Goal: Task Accomplishment & Management: Use online tool/utility

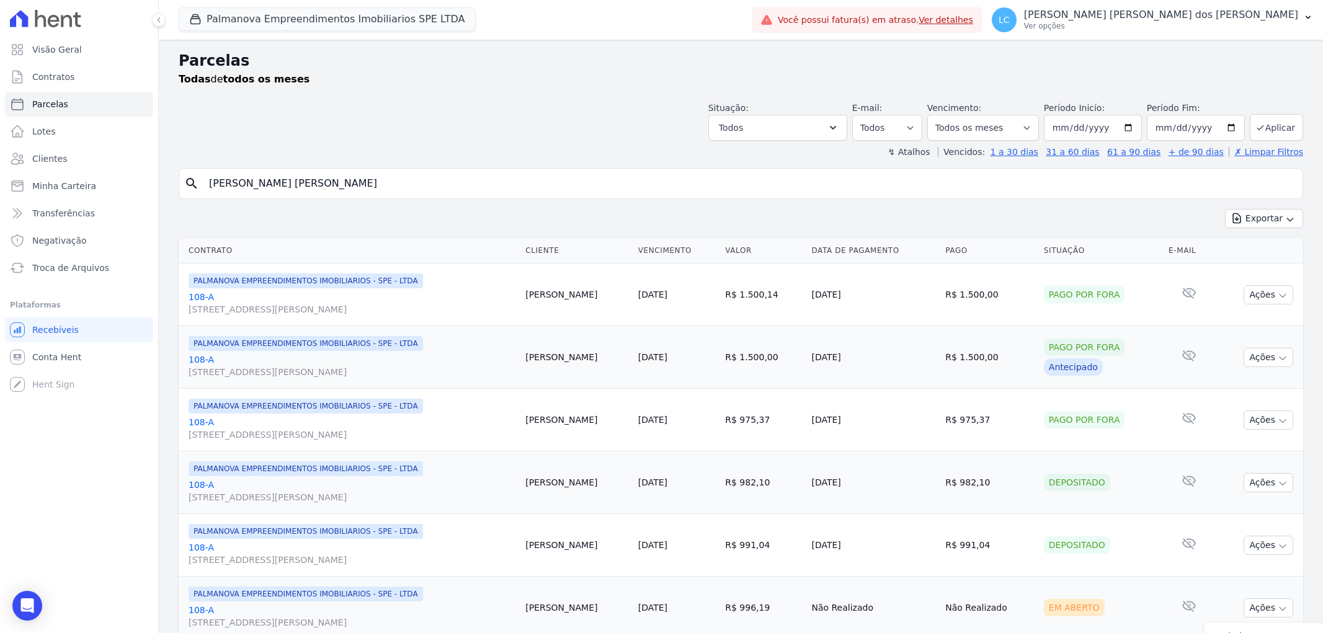
select select
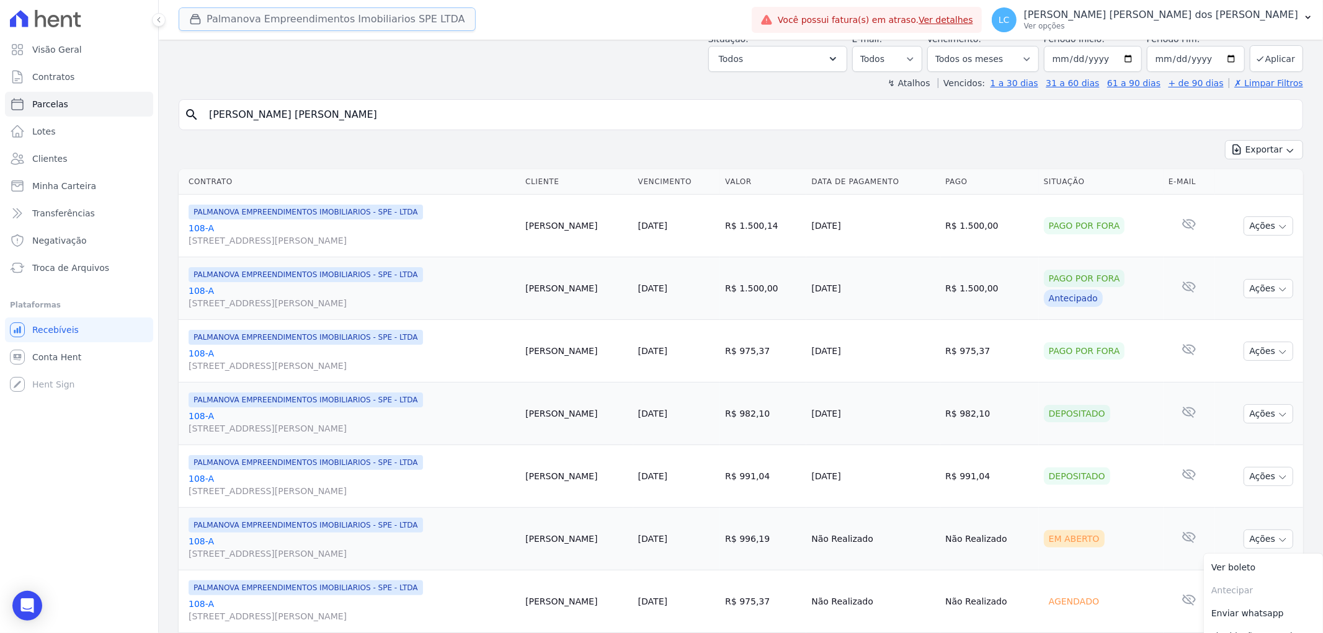
click at [306, 20] on button "Palmanova Empreendimentos Imobiliarios SPE LTDA" at bounding box center [327, 19] width 297 height 24
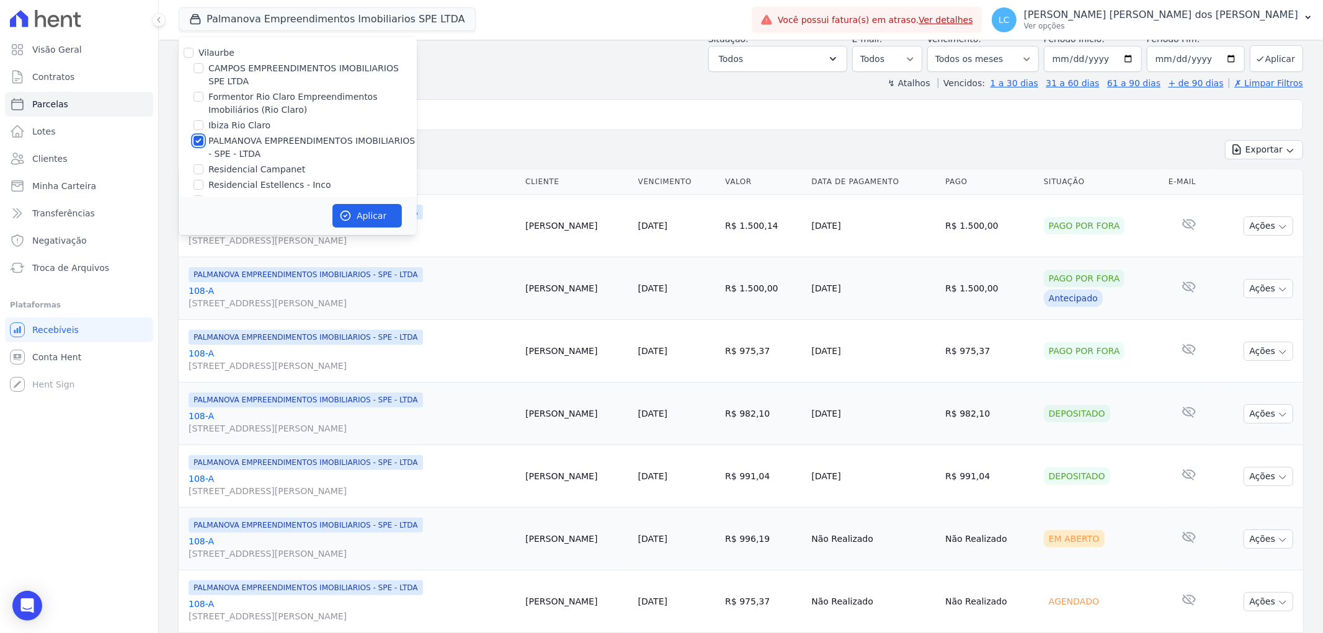
click at [194, 141] on input "PALMANOVA EMPREENDIMENTOS IMOBILIARIOS - SPE - LTDA" at bounding box center [199, 141] width 10 height 10
checkbox input "false"
click at [202, 71] on input "CAMPOS EMPREENDIMENTOS IMOBILIARIOS SPE LTDA" at bounding box center [199, 68] width 10 height 10
checkbox input "true"
click at [363, 215] on button "Aplicar" at bounding box center [366, 216] width 69 height 24
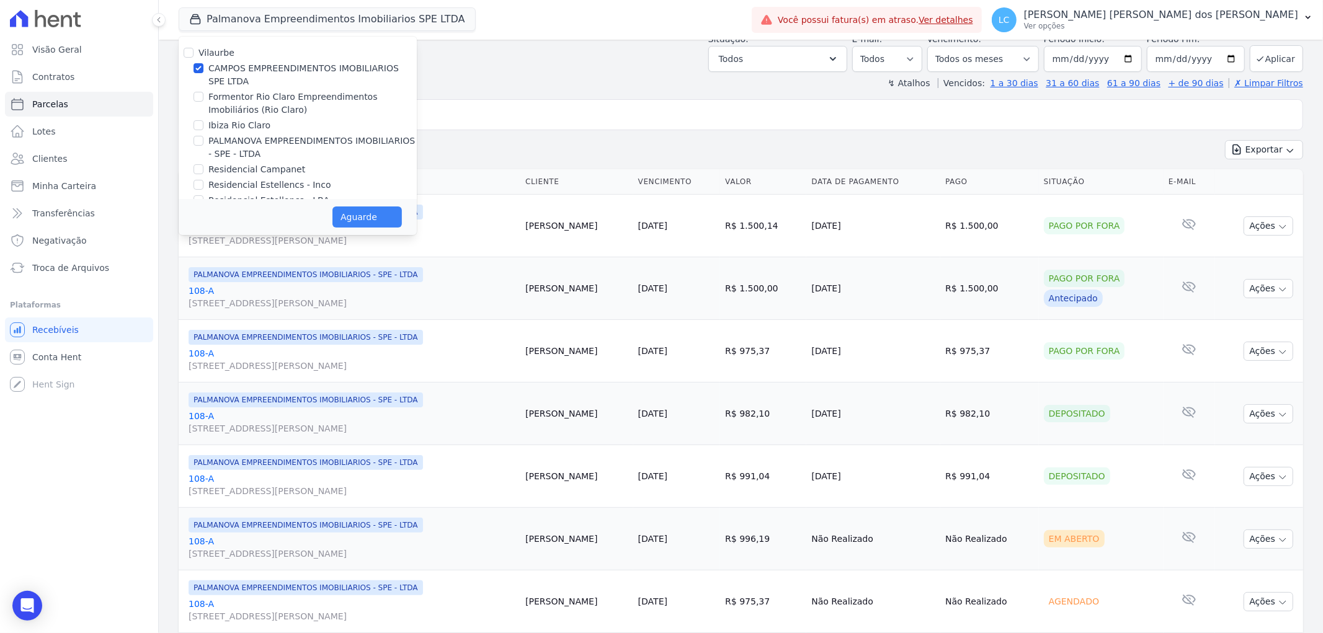
select select
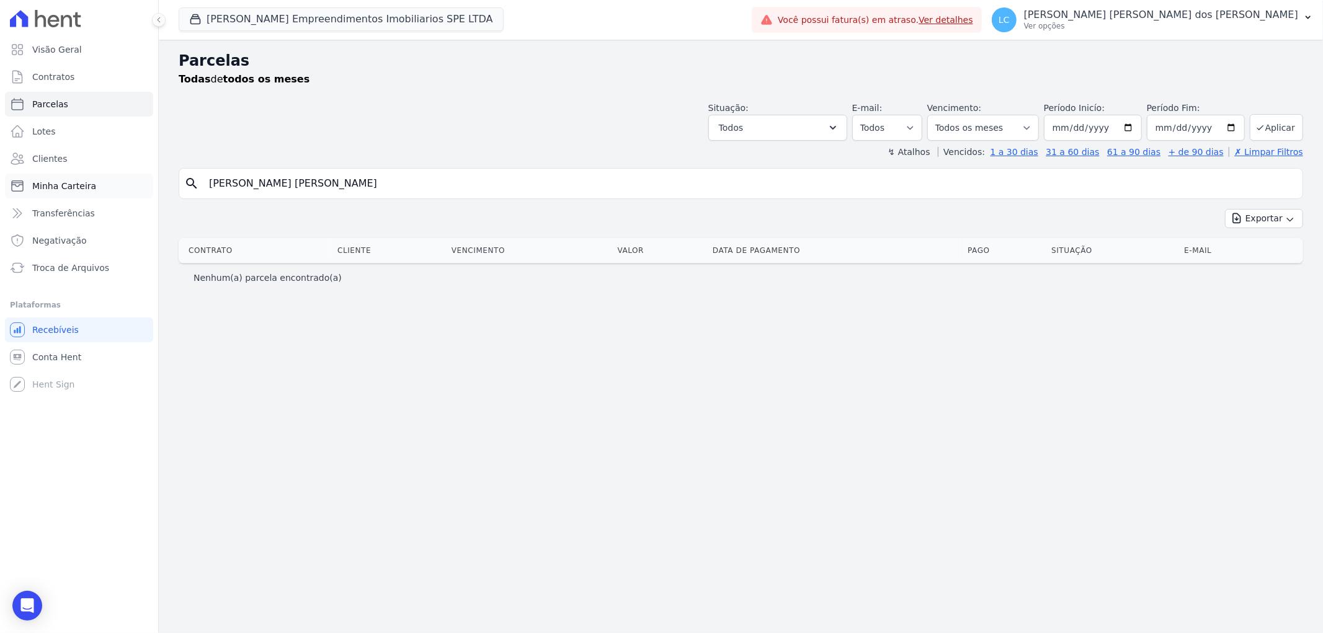
drag, startPoint x: 386, startPoint y: 191, endPoint x: 83, endPoint y: 184, distance: 303.4
click at [83, 184] on div "Visão Geral Contratos [GEOGRAPHIC_DATA] Lotes Clientes Minha Carteira Transferê…" at bounding box center [661, 316] width 1323 height 633
paste input "[PERSON_NAME] [PERSON_NAME]"
type input "[PERSON_NAME] [PERSON_NAME]"
select select
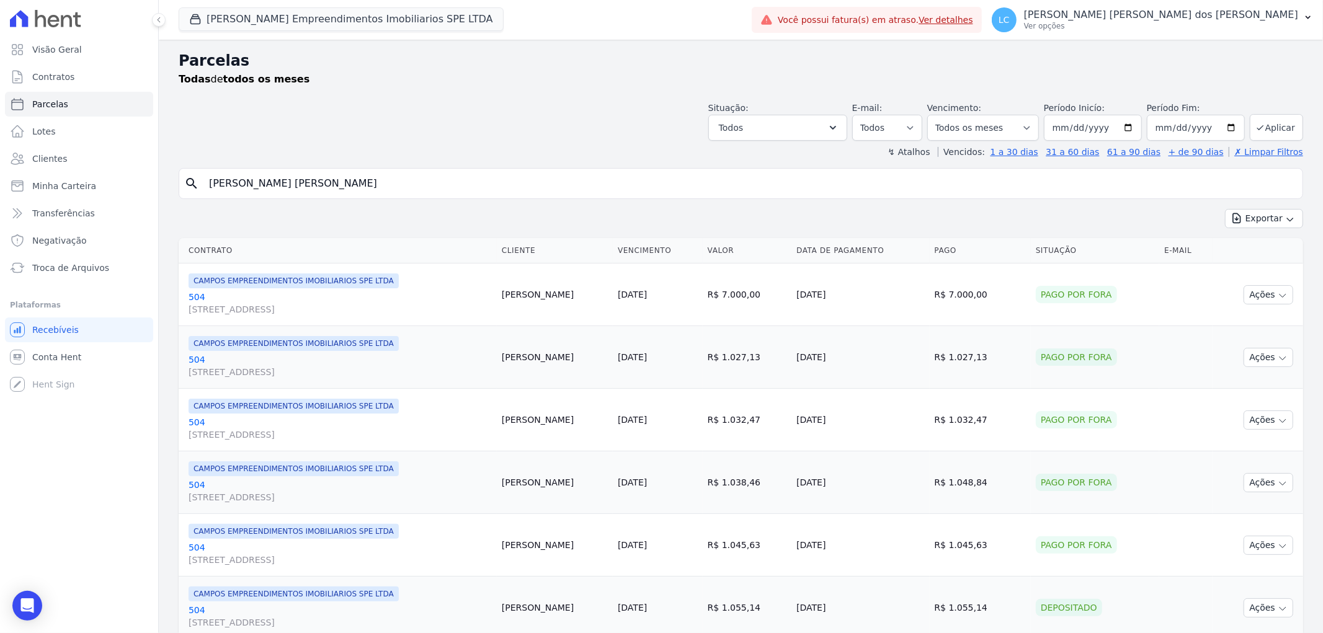
scroll to position [207, 0]
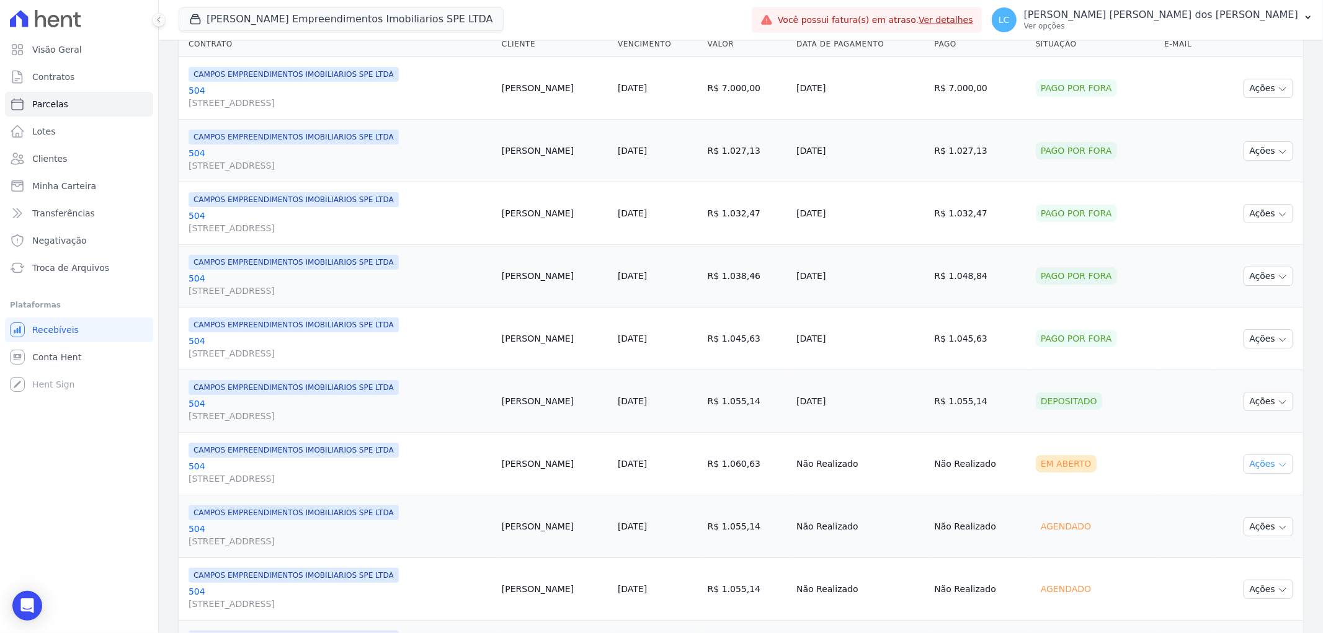
click at [1278, 470] on button "Ações" at bounding box center [1269, 464] width 50 height 19
click at [1241, 492] on link "Ver boleto" at bounding box center [1263, 492] width 119 height 23
